Goal: Task Accomplishment & Management: Manage account settings

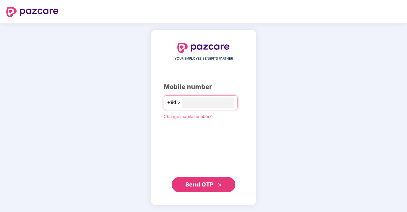
type input "**********"
click at [202, 187] on span "Send OTP" at bounding box center [199, 184] width 28 height 7
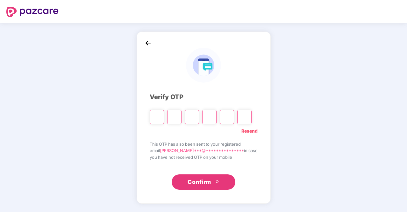
type input "*"
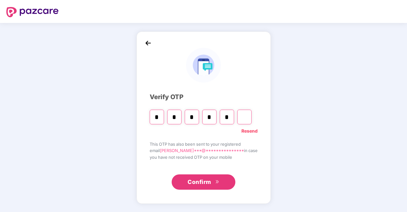
type input "*"
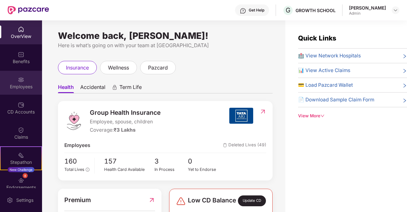
click at [22, 82] on img at bounding box center [21, 79] width 6 height 6
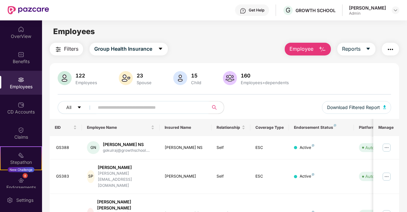
click at [101, 106] on input "text" at bounding box center [149, 108] width 102 height 10
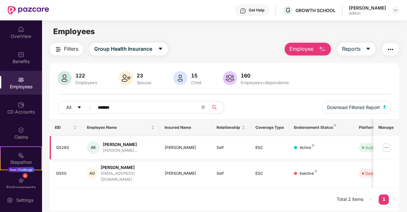
type input "*******"
click at [386, 147] on img at bounding box center [387, 147] width 10 height 10
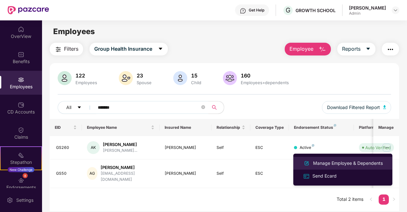
click at [333, 165] on div "Manage Employee & Dependents" at bounding box center [348, 163] width 72 height 7
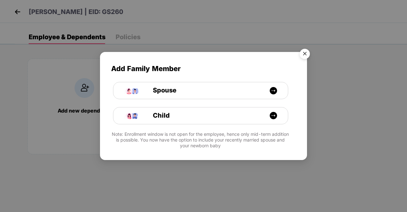
click at [302, 55] on img "Close" at bounding box center [305, 55] width 18 height 18
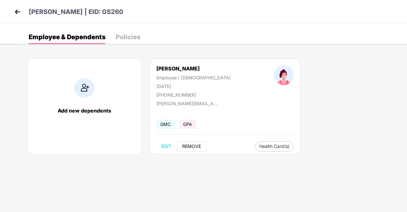
click at [188, 147] on span "REMOVE" at bounding box center [191, 146] width 19 height 5
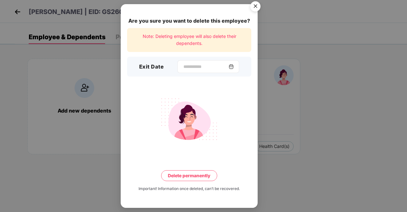
click at [234, 66] on img at bounding box center [231, 66] width 5 height 5
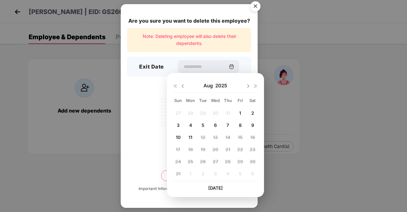
click at [242, 125] on div "8" at bounding box center [240, 125] width 10 height 10
type input "**********"
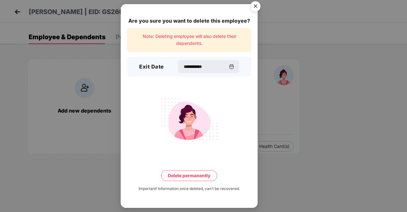
click at [190, 177] on button "Delete permanently" at bounding box center [189, 175] width 56 height 11
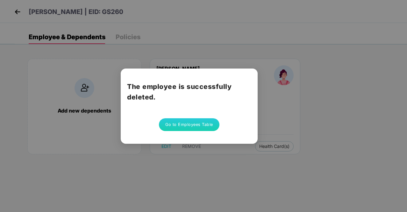
click at [179, 122] on button "Go to Employees Table" at bounding box center [189, 124] width 61 height 13
